Goal: Use online tool/utility: Utilize a website feature to perform a specific function

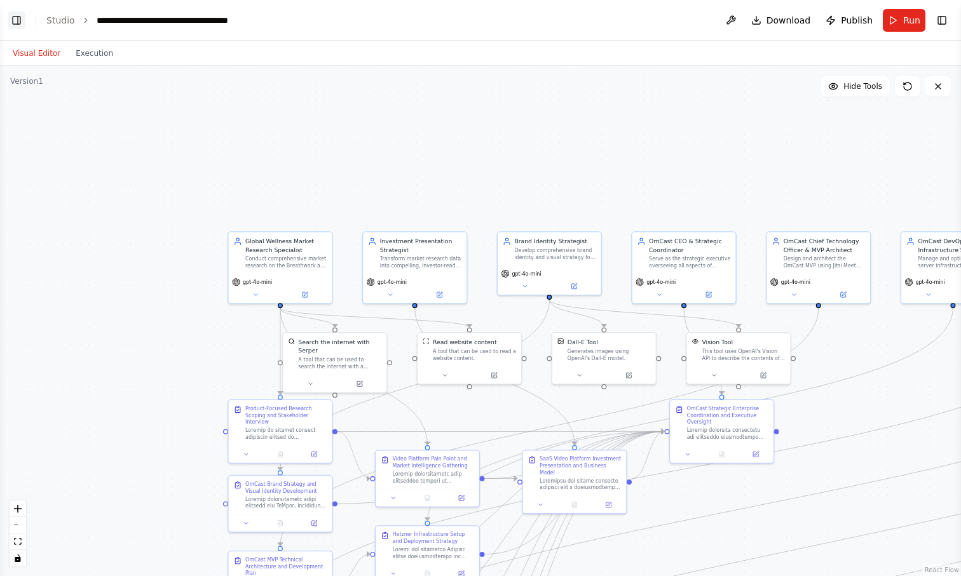
click at [19, 21] on button "Toggle Left Sidebar" at bounding box center [17, 20] width 18 height 18
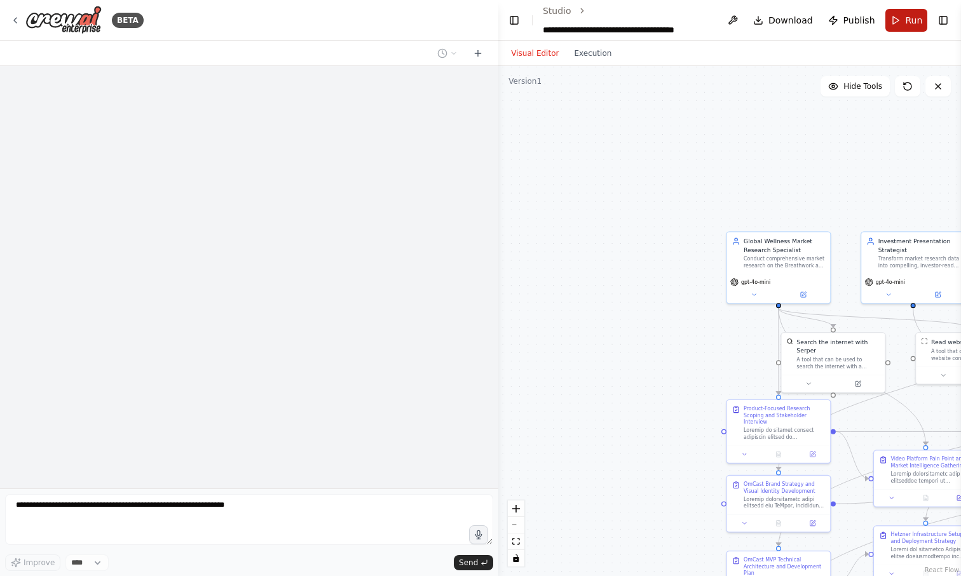
click at [896, 22] on button "Run" at bounding box center [906, 20] width 43 height 23
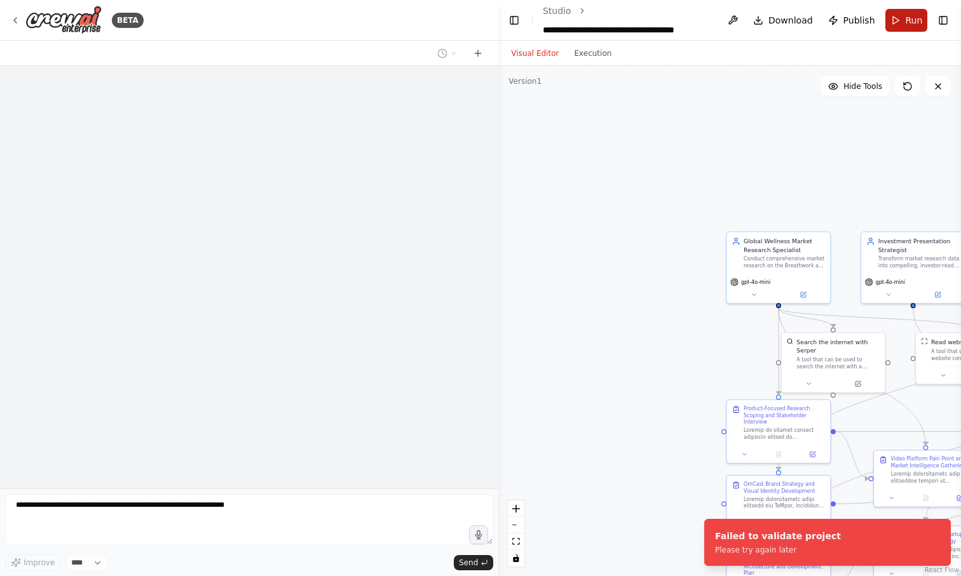
click at [897, 20] on button "Run" at bounding box center [906, 20] width 43 height 23
click at [478, 52] on icon at bounding box center [478, 53] width 10 height 10
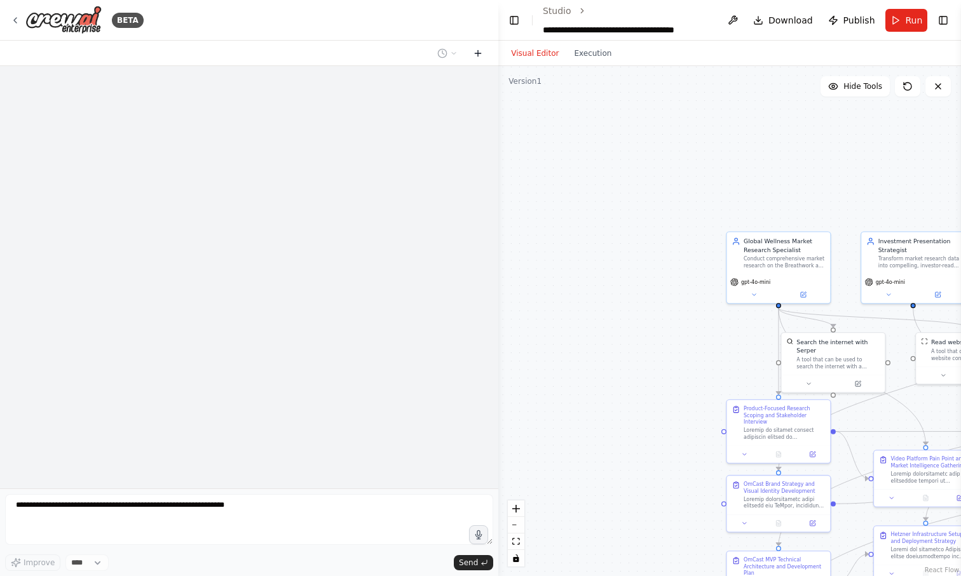
click at [478, 52] on icon at bounding box center [478, 53] width 10 height 10
